Goal: Transaction & Acquisition: Purchase product/service

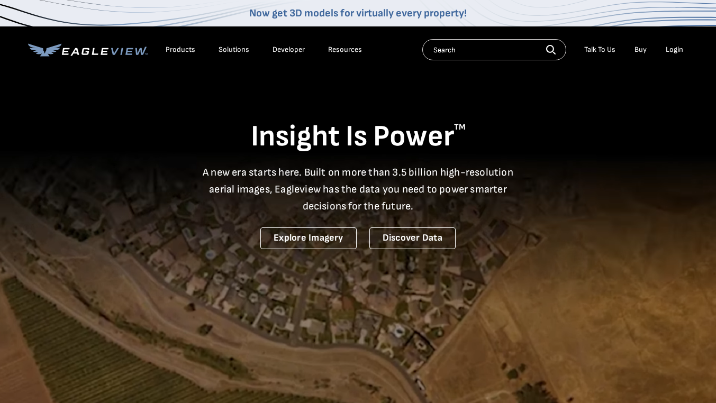
click at [673, 49] on div "Login" at bounding box center [674, 50] width 17 height 10
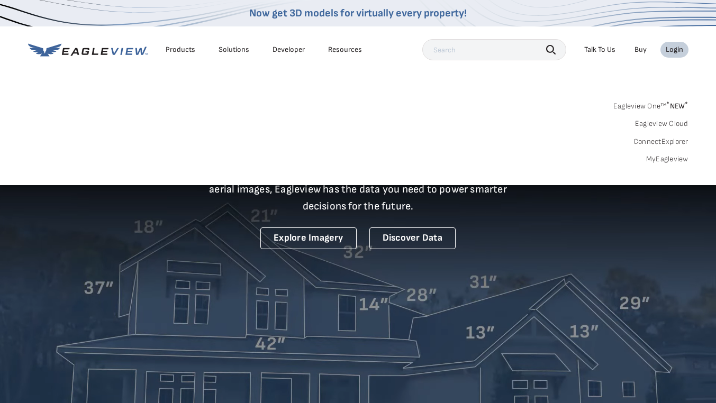
click at [661, 157] on link "MyEagleview" at bounding box center [667, 159] width 42 height 10
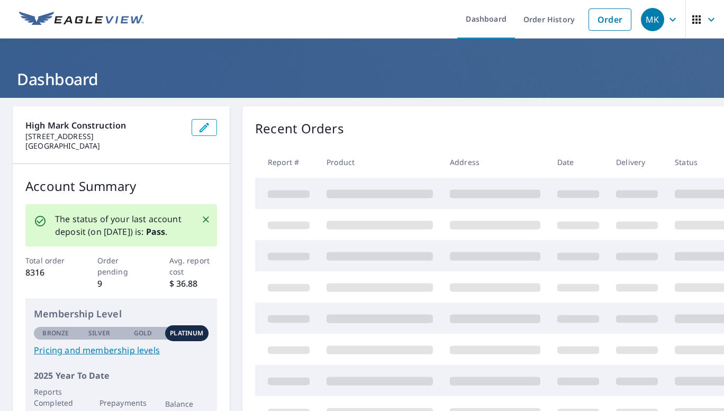
click at [598, 23] on link "Order" at bounding box center [609, 19] width 43 height 22
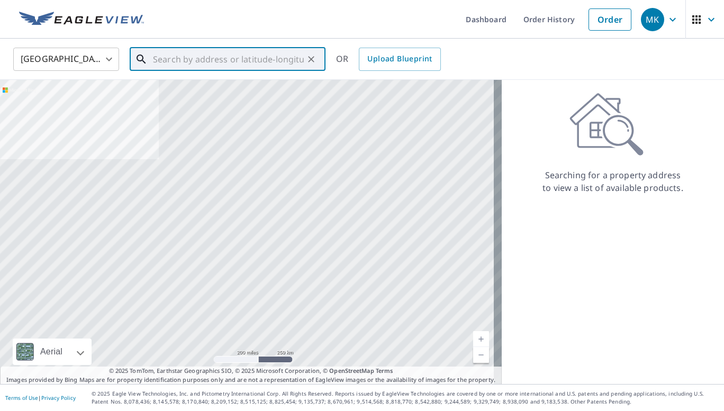
click at [226, 67] on input "text" at bounding box center [228, 59] width 151 height 30
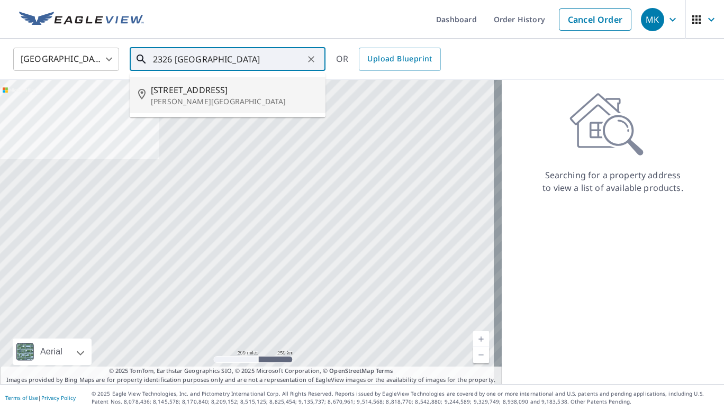
click at [207, 92] on span "2326 Willow Vale Dr" at bounding box center [234, 90] width 166 height 13
type input "2326 Willow Vale Dr Fallston, MD 21047"
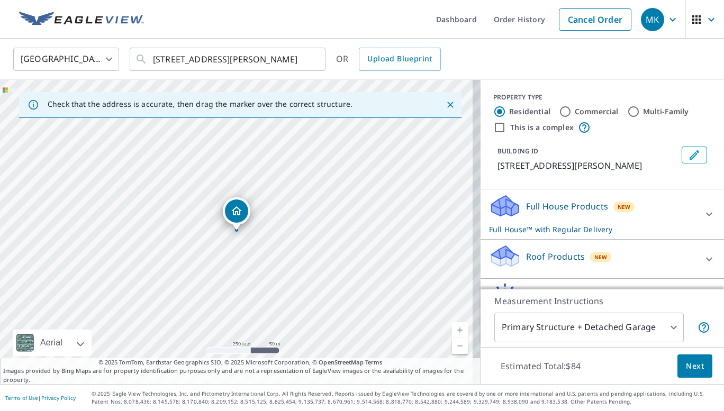
scroll to position [68, 0]
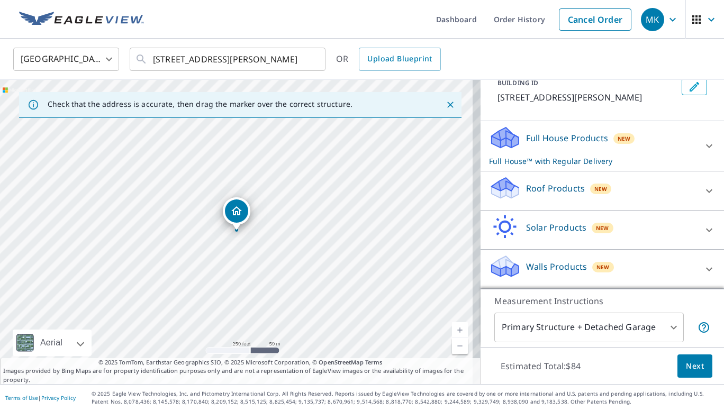
click at [545, 189] on p "Roof Products" at bounding box center [555, 188] width 59 height 13
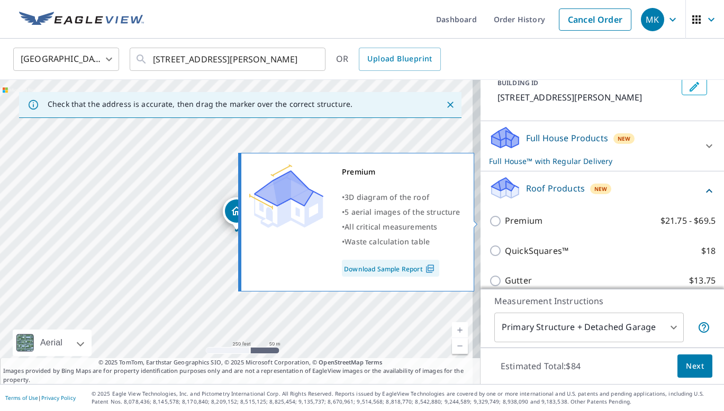
click at [489, 222] on input "Premium $21.75 - $69.5" at bounding box center [497, 221] width 16 height 13
checkbox input "true"
checkbox input "false"
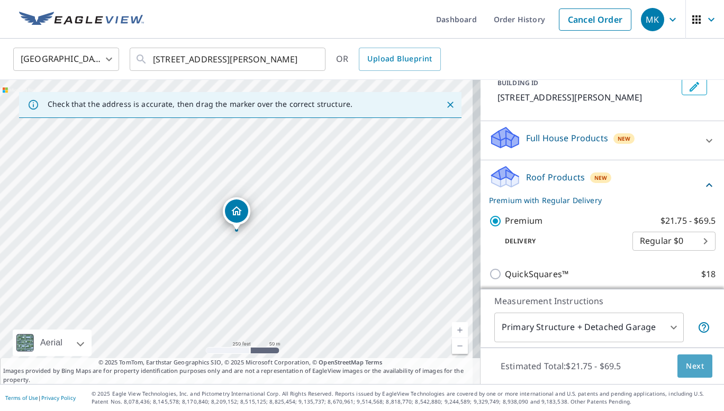
click at [687, 369] on span "Next" at bounding box center [695, 366] width 18 height 13
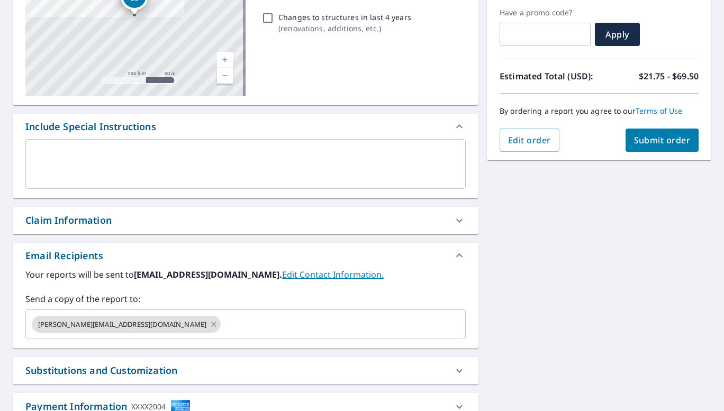
scroll to position [192, 0]
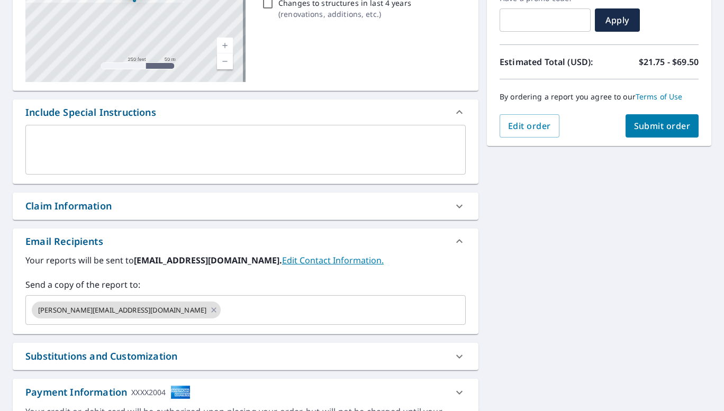
click at [280, 312] on input "text" at bounding box center [333, 310] width 223 height 20
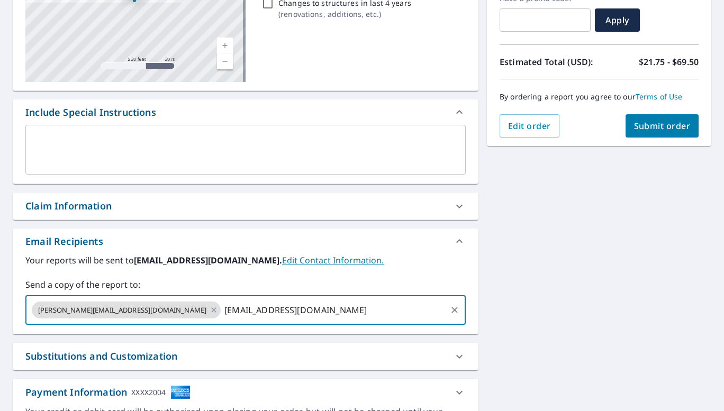
type input "mleggett@highmarkconstruction.com"
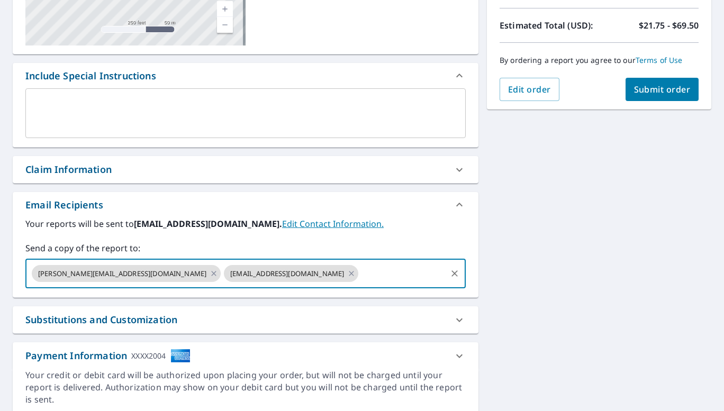
scroll to position [241, 0]
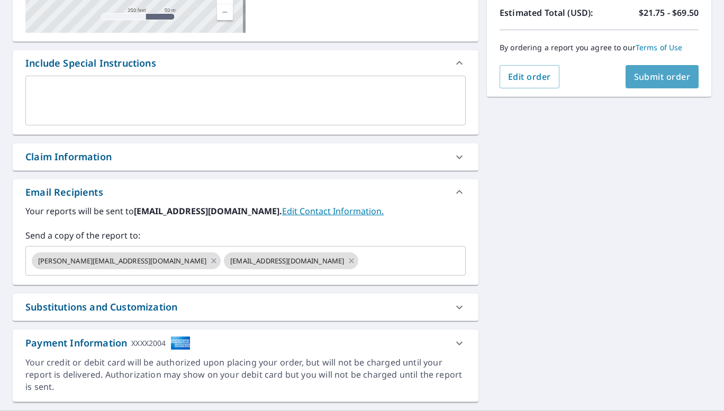
click at [659, 80] on span "Submit order" at bounding box center [662, 77] width 57 height 12
checkbox input "true"
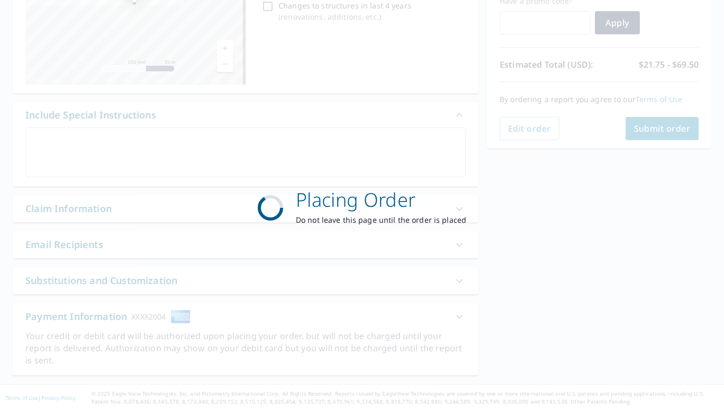
scroll to position [188, 0]
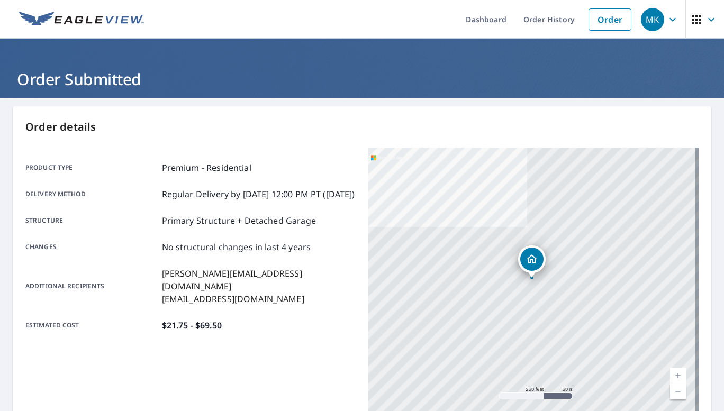
click at [605, 13] on link "Order" at bounding box center [609, 19] width 43 height 22
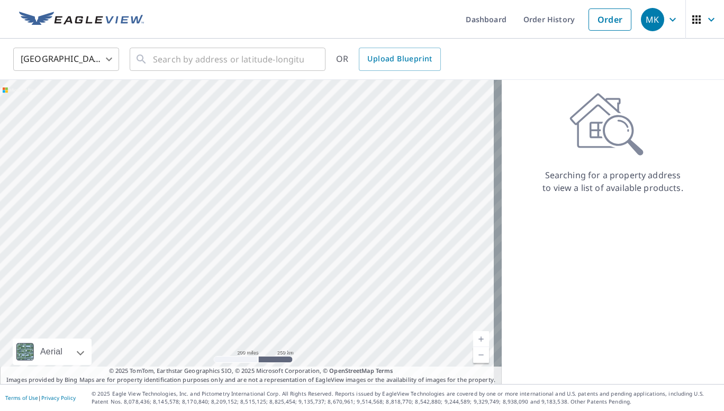
click at [599, 15] on link "Order" at bounding box center [609, 19] width 43 height 22
click at [242, 59] on input "text" at bounding box center [228, 59] width 151 height 30
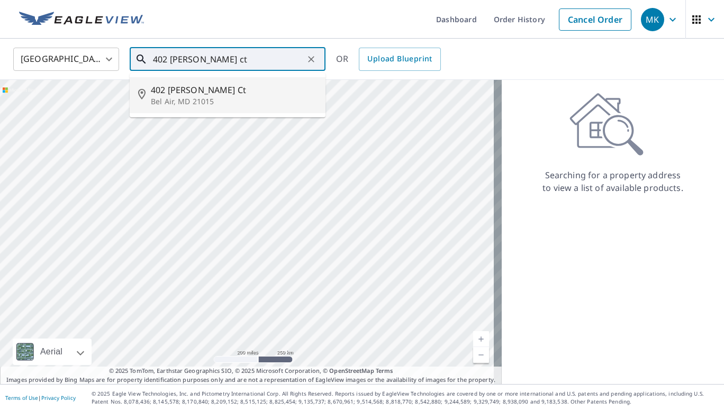
click at [176, 95] on span "402 Inez Ct" at bounding box center [234, 90] width 166 height 13
type input "402 Inez Ct Bel Air, MD 21015"
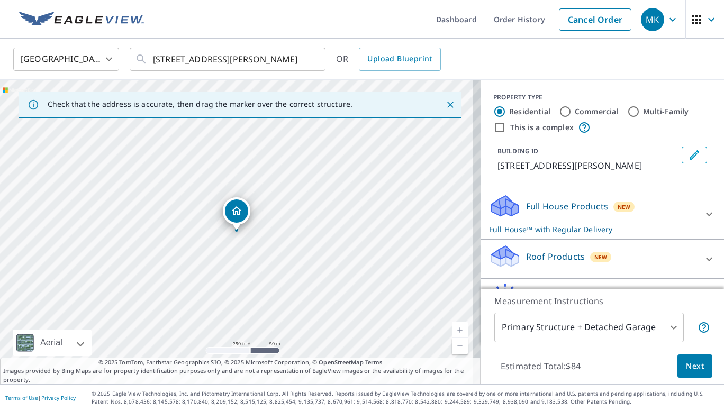
scroll to position [68, 0]
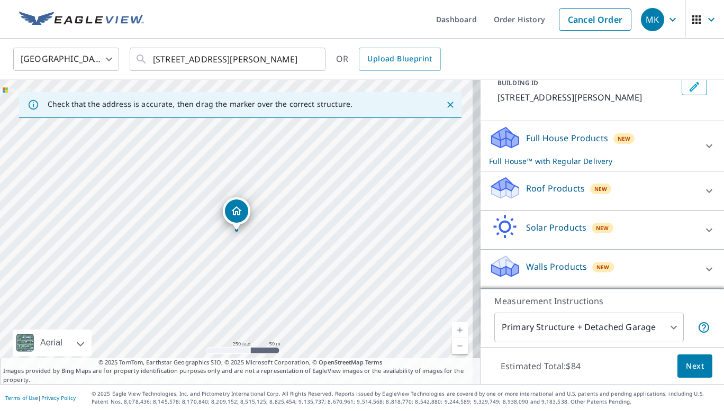
click at [562, 182] on p "Roof Products" at bounding box center [555, 188] width 59 height 13
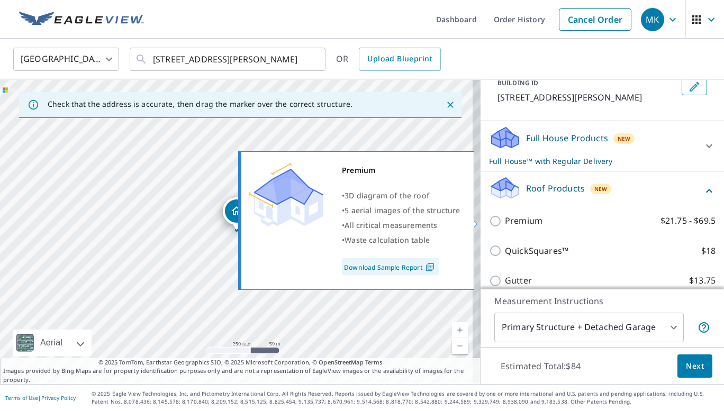
click at [490, 217] on input "Premium $21.75 - $69.5" at bounding box center [497, 221] width 16 height 13
checkbox input "true"
checkbox input "false"
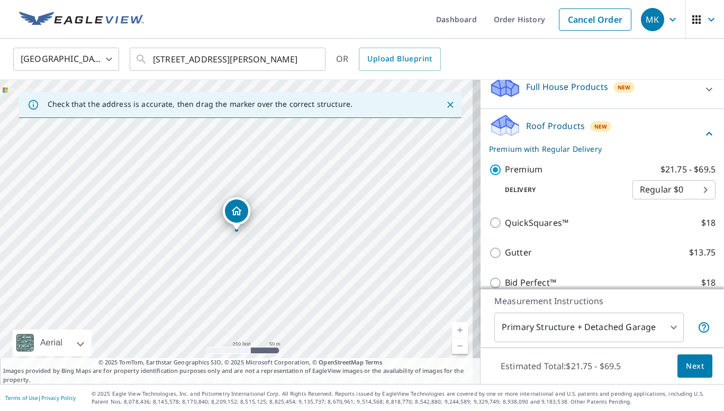
scroll to position [213, 0]
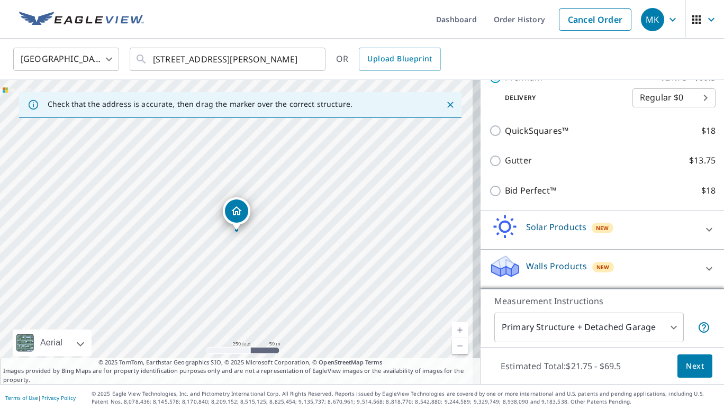
click at [687, 369] on span "Next" at bounding box center [695, 366] width 18 height 13
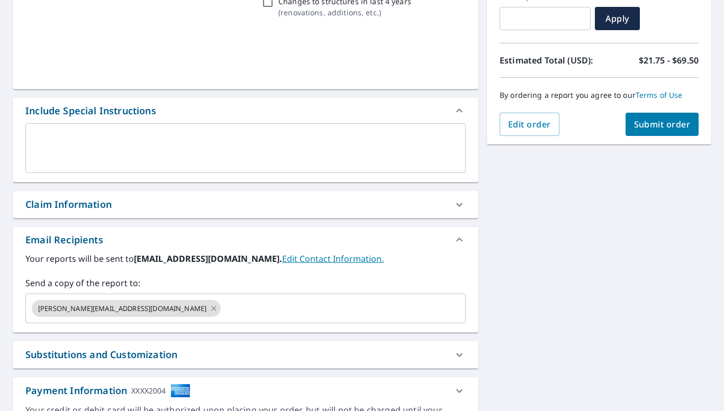
scroll to position [267, 0]
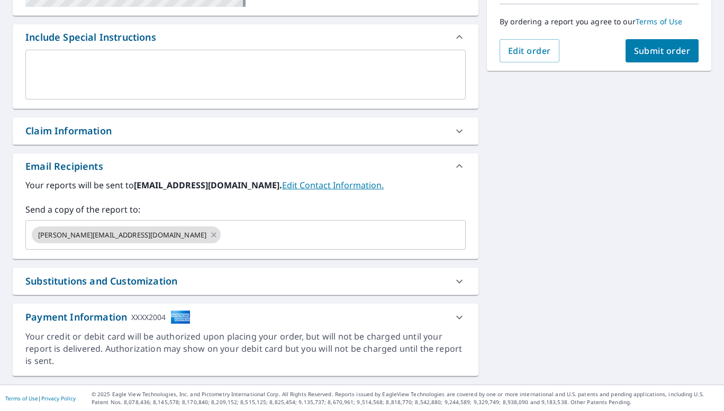
click at [222, 243] on input "text" at bounding box center [333, 235] width 223 height 20
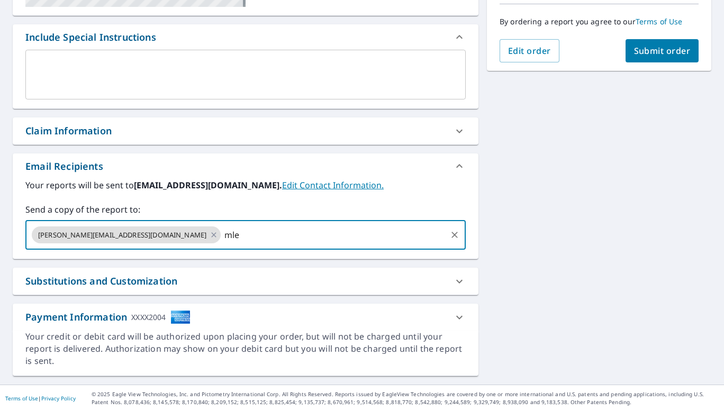
click at [222, 242] on input "mle" at bounding box center [333, 235] width 223 height 20
type input "mleggett@highmarkconstruction.com"
click at [645, 49] on span "Submit order" at bounding box center [662, 51] width 57 height 12
checkbox input "true"
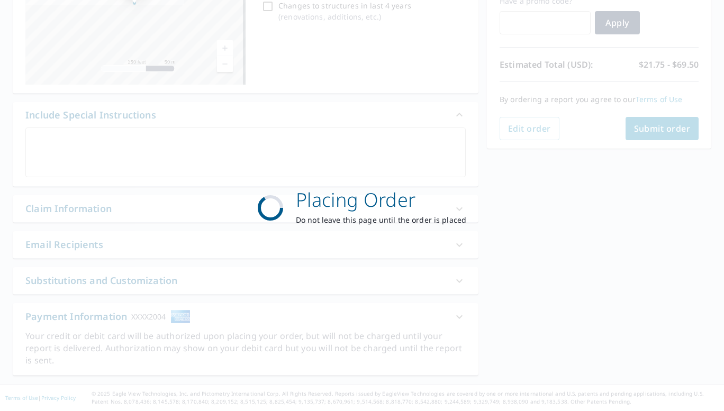
scroll to position [188, 0]
click at [645, 49] on div "Placing Order Do not leave this page until the order is placed" at bounding box center [362, 205] width 724 height 411
